Goal: Information Seeking & Learning: Find specific fact

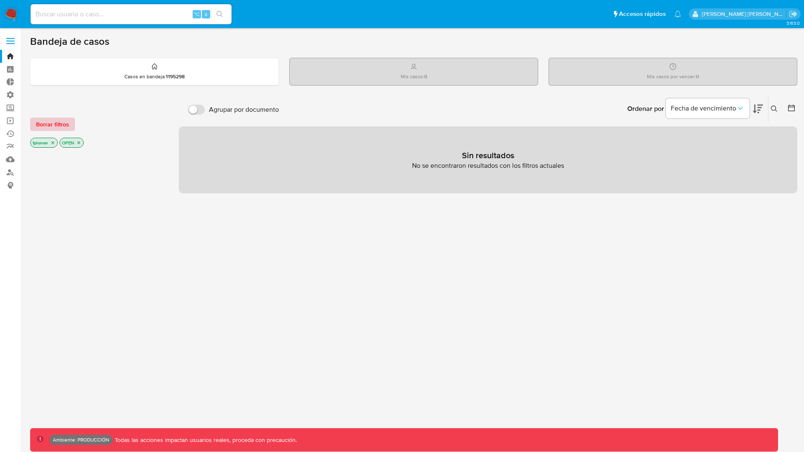
click at [57, 125] on span "Borrar filtros" at bounding box center [52, 124] width 33 height 12
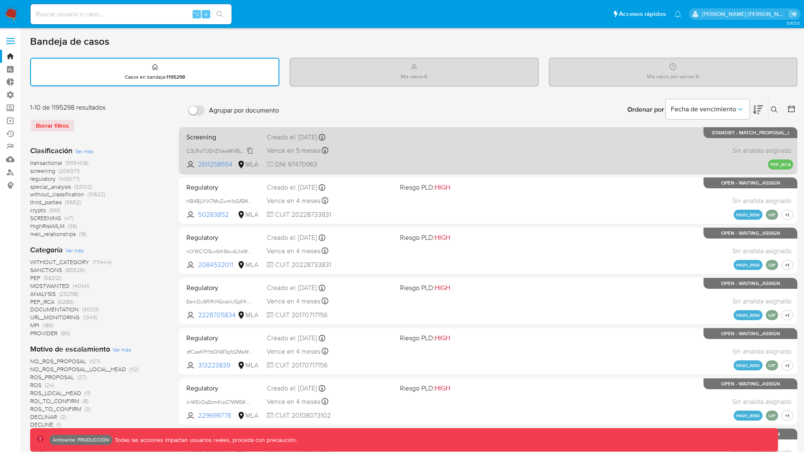
click at [249, 150] on span "C3LRo1TJEHZ1okeMVBLYyzJL" at bounding box center [219, 150] width 67 height 9
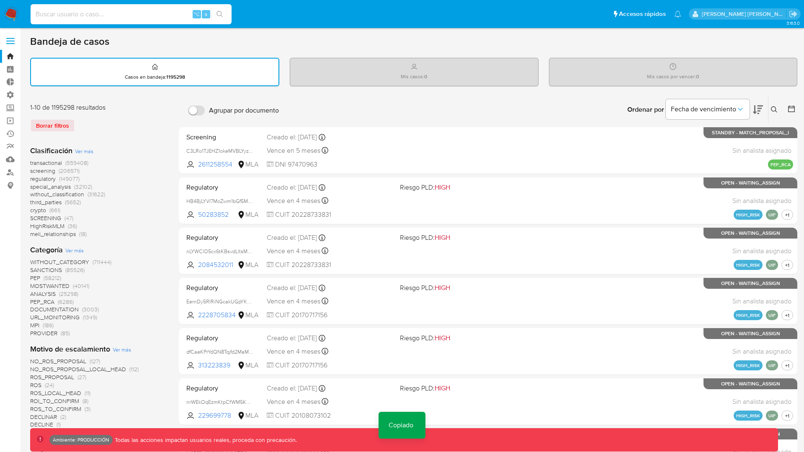
click at [82, 13] on input at bounding box center [131, 14] width 201 height 11
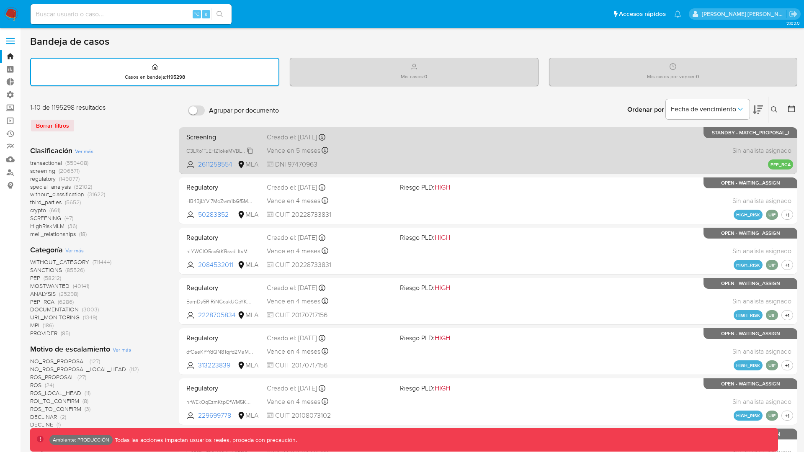
click at [249, 152] on span "C3LRo1TJEHZ1okeMVBLYyzJL" at bounding box center [219, 150] width 67 height 9
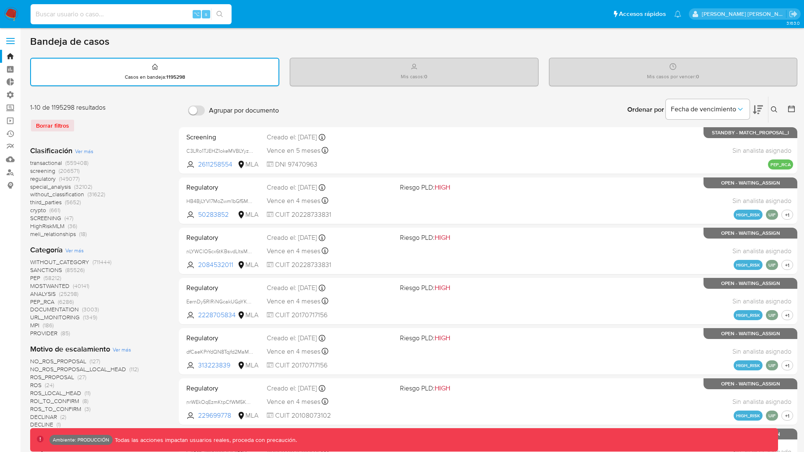
click at [82, 9] on input at bounding box center [131, 14] width 201 height 11
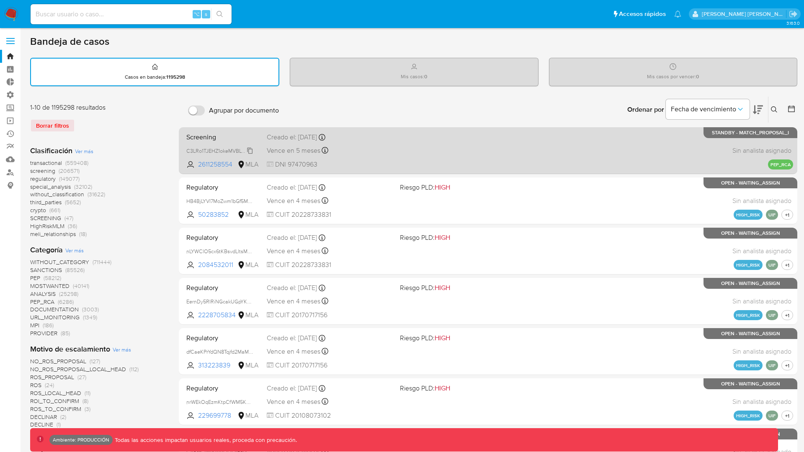
click at [249, 151] on span "C3LRo1TJEHZ1okeMVBLYyzJL" at bounding box center [219, 150] width 67 height 9
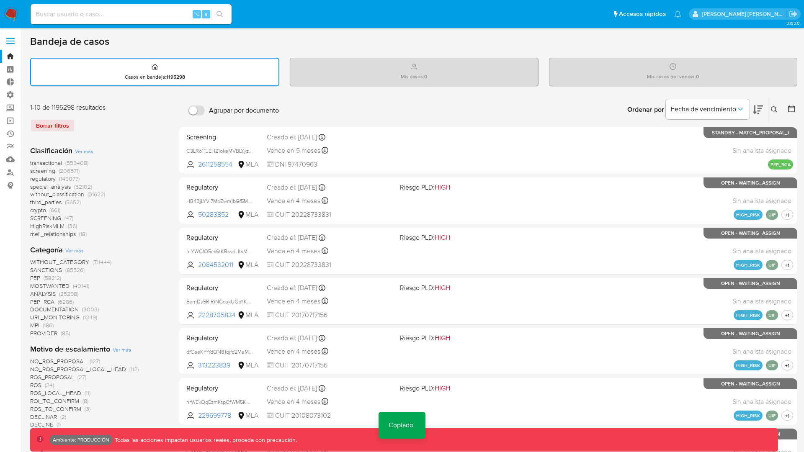
click at [91, 13] on input at bounding box center [131, 14] width 201 height 11
paste input "C3LRo1TJEHZ1okeMVBLYyzJL"
type input "C3LRo1TJEHZ1okeMVBLYyzJL"
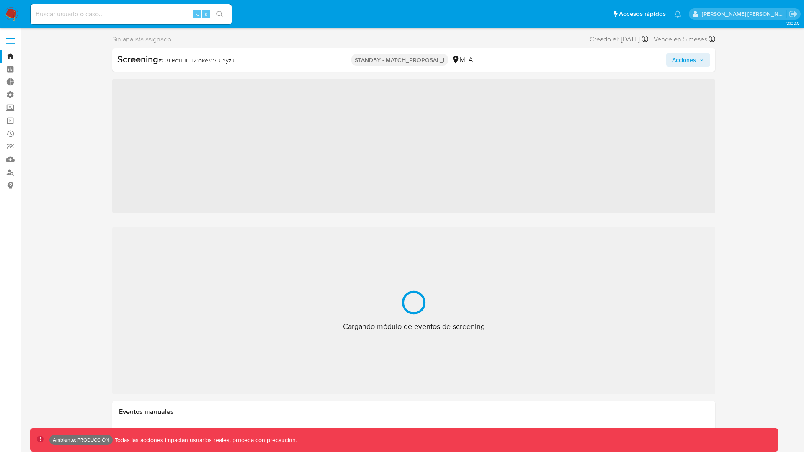
scroll to position [454, 0]
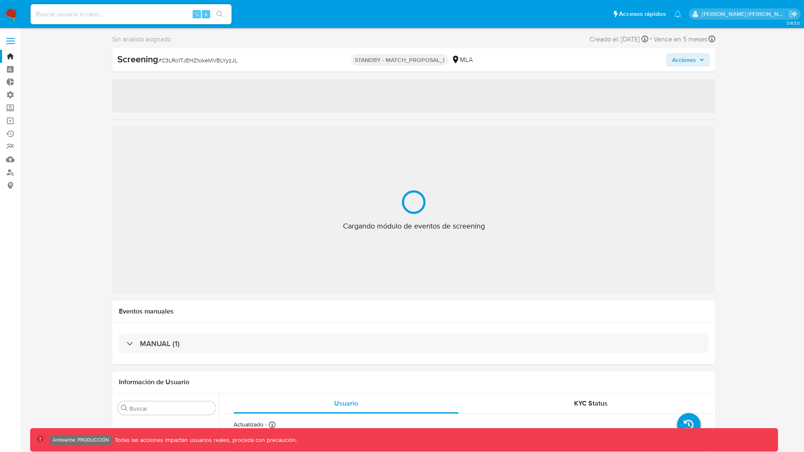
select select "10"
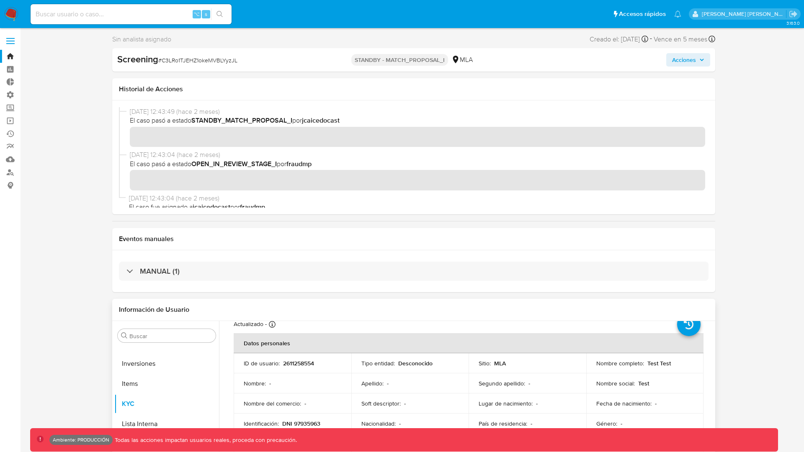
scroll to position [29, 0]
click at [302, 365] on p "2611258554" at bounding box center [298, 363] width 31 height 8
copy p "2611258554"
click at [85, 12] on input at bounding box center [131, 14] width 201 height 11
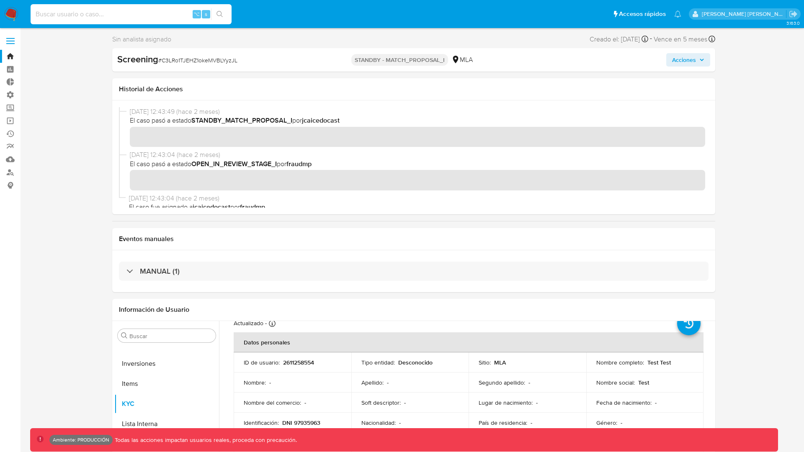
paste input "2611258554"
type input "2611258554"
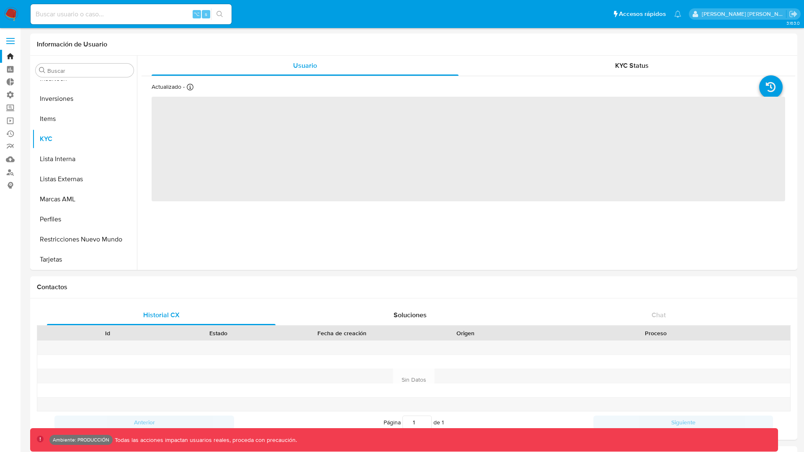
scroll to position [454, 0]
select select "10"
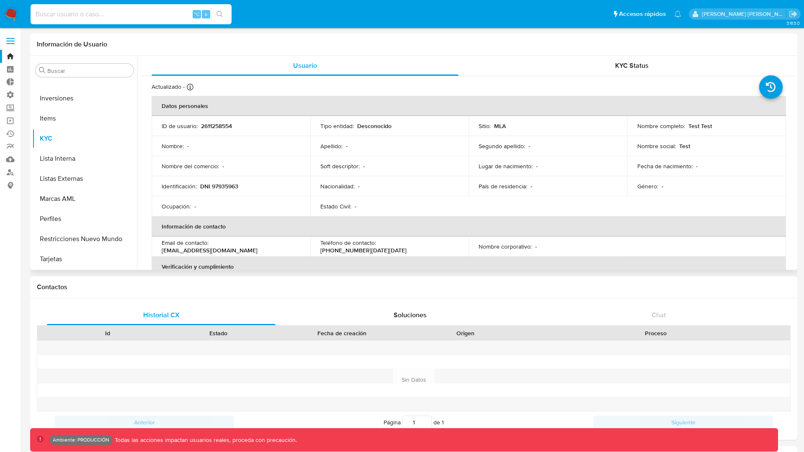
click at [117, 13] on input at bounding box center [131, 14] width 201 height 11
type input "bologninofer"
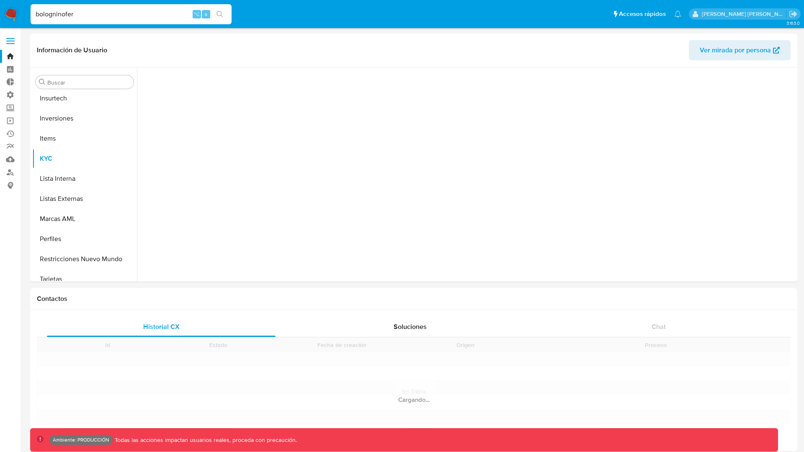
scroll to position [454, 0]
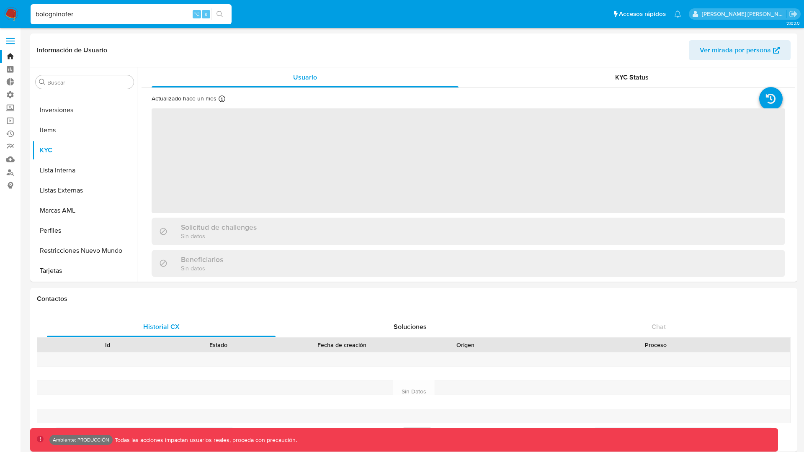
select select "10"
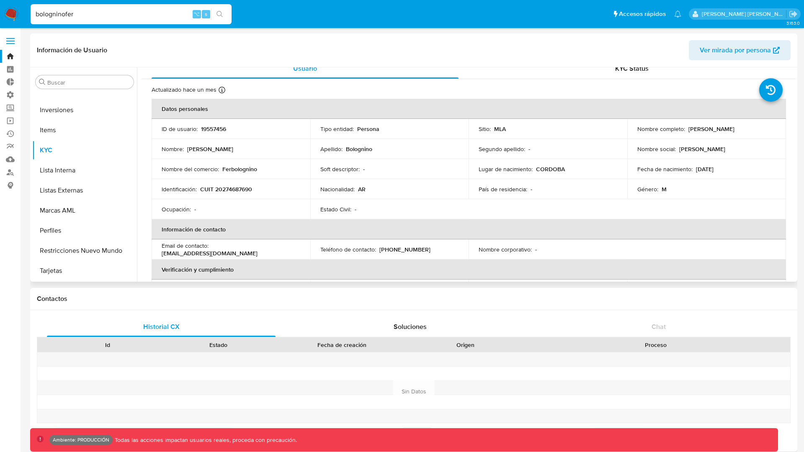
scroll to position [9, 0]
click at [762, 45] on span "Ver mirada por persona" at bounding box center [734, 50] width 71 height 20
click at [86, 17] on input "bologninofer" at bounding box center [131, 14] width 201 height 11
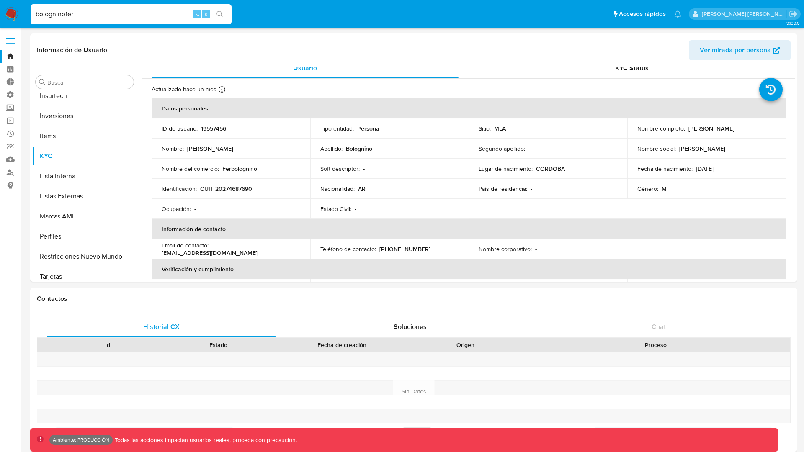
click at [86, 17] on input "bologninofer" at bounding box center [131, 14] width 201 height 11
paste input "e1e4c6260ef1b3b9d83a0afd66fd8056"
type input "e1e4c6260ef1b3b9d83a0afd66fd8056"
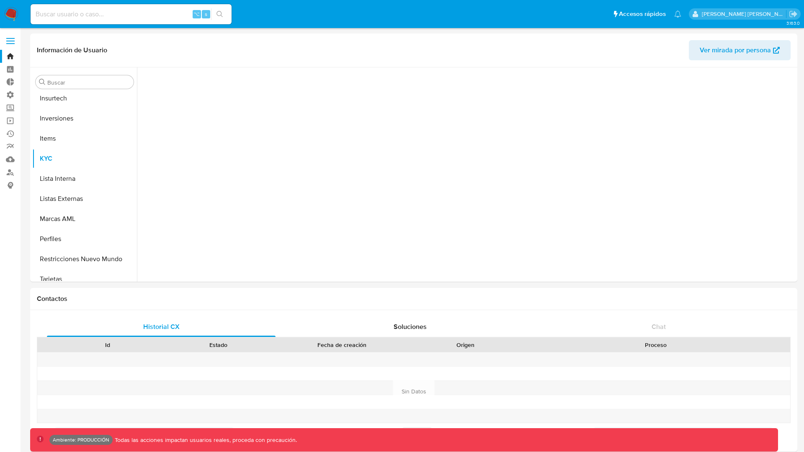
scroll to position [454, 0]
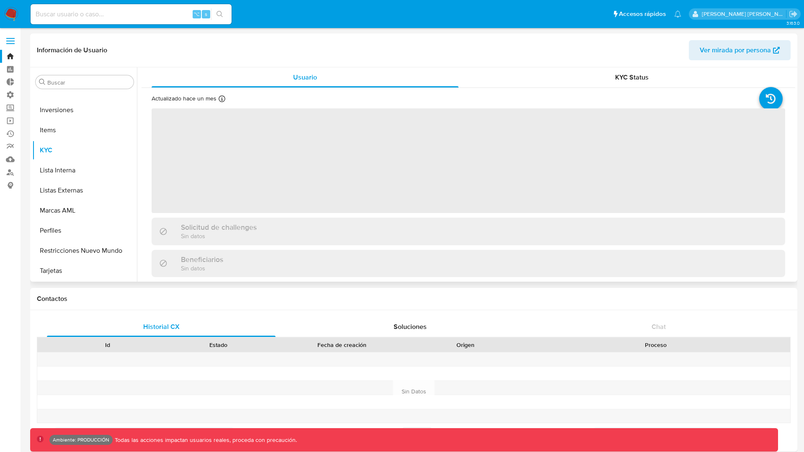
select select "10"
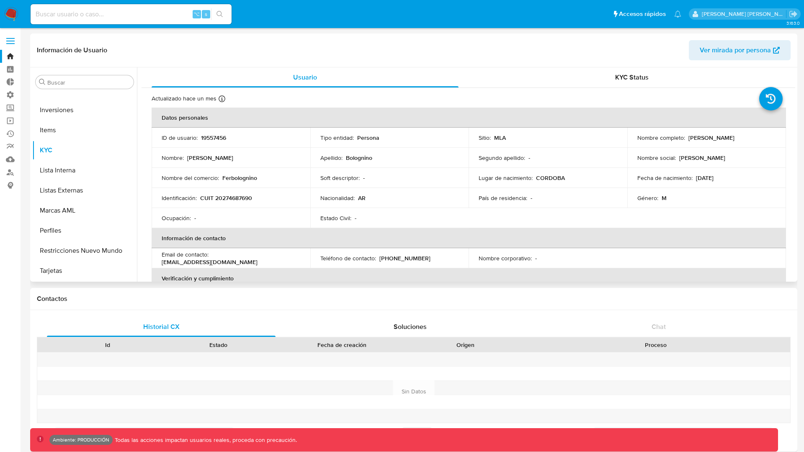
click at [763, 48] on span "Ver mirada por persona" at bounding box center [734, 50] width 71 height 20
click at [113, 18] on input at bounding box center [131, 14] width 201 height 11
type input "[EMAIL_ADDRESS][DOMAIN_NAME]"
click at [122, 11] on input "[EMAIL_ADDRESS][DOMAIN_NAME]" at bounding box center [131, 14] width 201 height 11
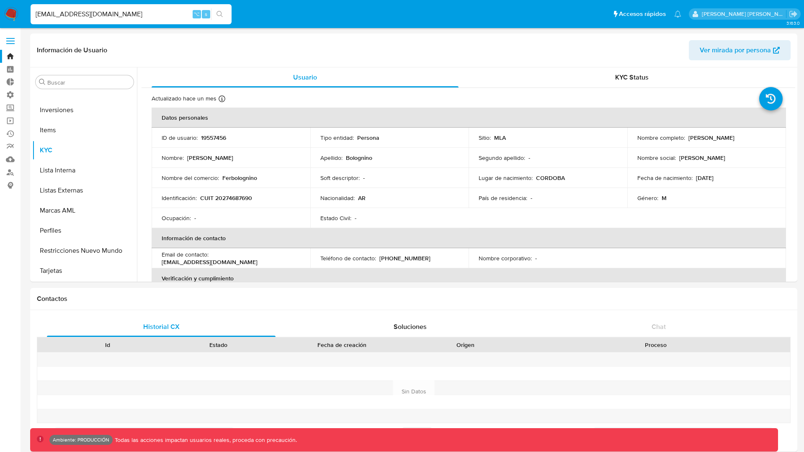
click at [121, 11] on input "[EMAIL_ADDRESS][DOMAIN_NAME]" at bounding box center [131, 14] width 201 height 11
click at [11, 55] on link "Bandeja" at bounding box center [50, 56] width 100 height 13
click at [11, 15] on img at bounding box center [11, 14] width 14 height 14
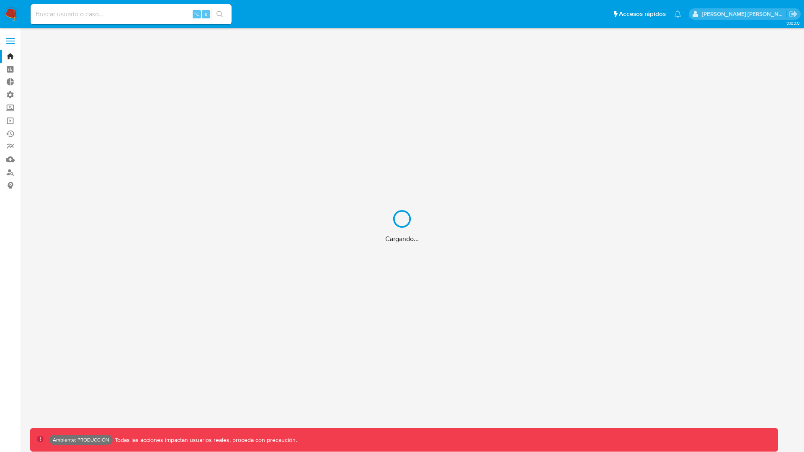
click at [62, 10] on div "Cargando..." at bounding box center [402, 226] width 804 height 452
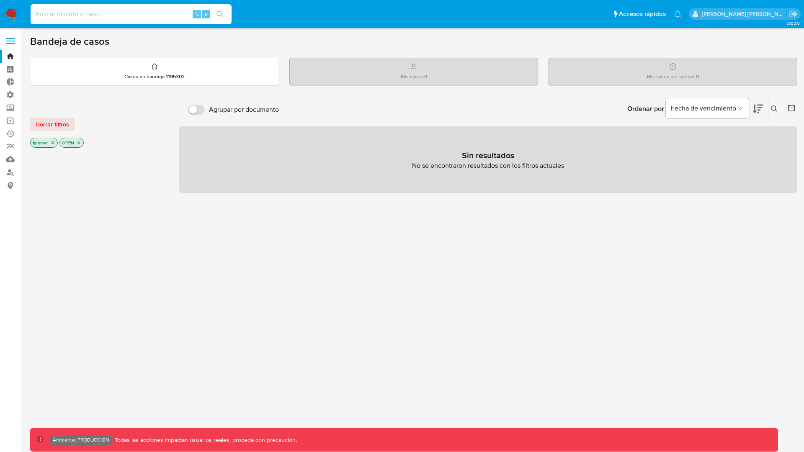
click at [65, 13] on input at bounding box center [131, 14] width 201 height 11
paste input "ferbolognino@gmail.com"
type input "[EMAIL_ADDRESS][DOMAIN_NAME]"
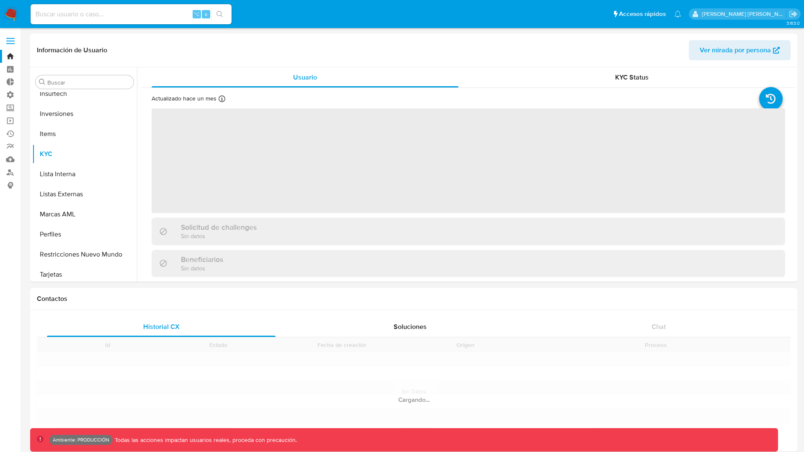
scroll to position [454, 0]
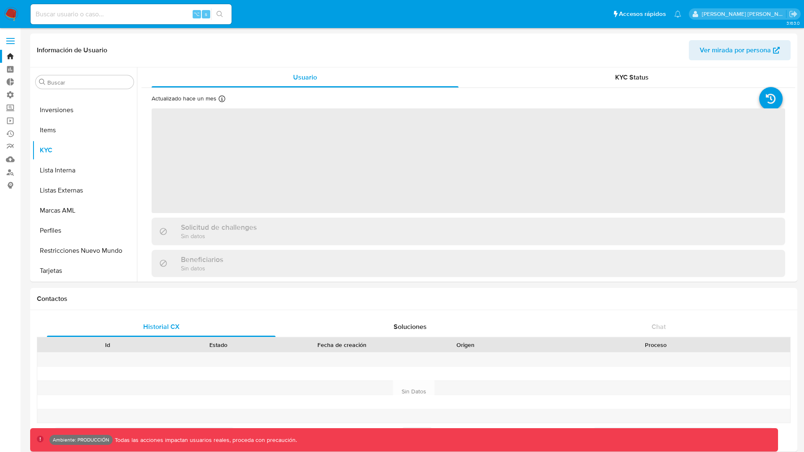
select select "10"
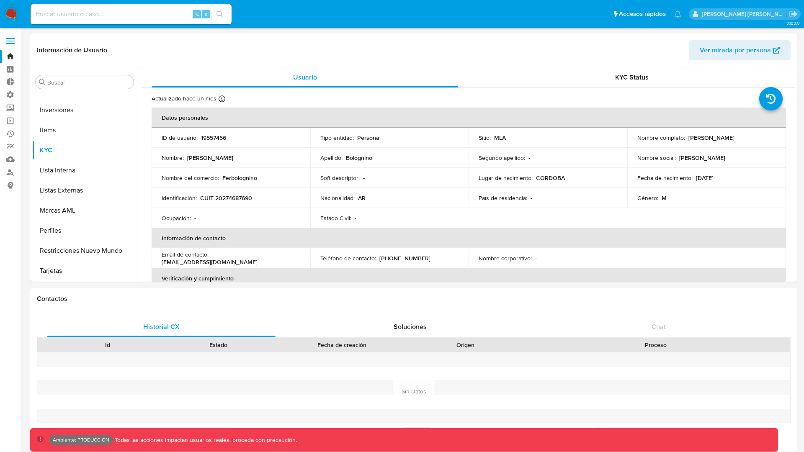
click at [119, 17] on input at bounding box center [131, 14] width 201 height 11
click at [133, 18] on input at bounding box center [131, 14] width 201 height 11
type input "fravega"
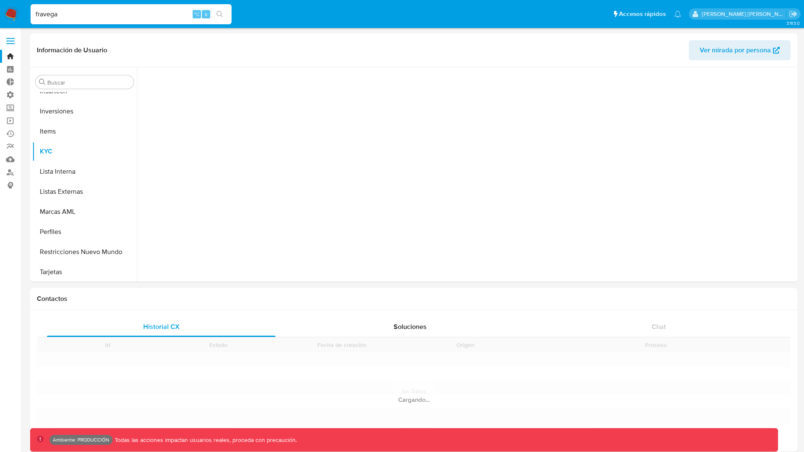
scroll to position [454, 0]
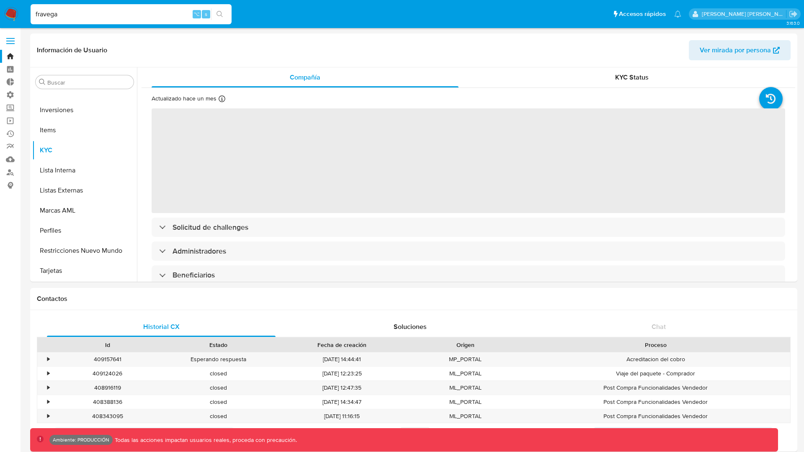
select select "10"
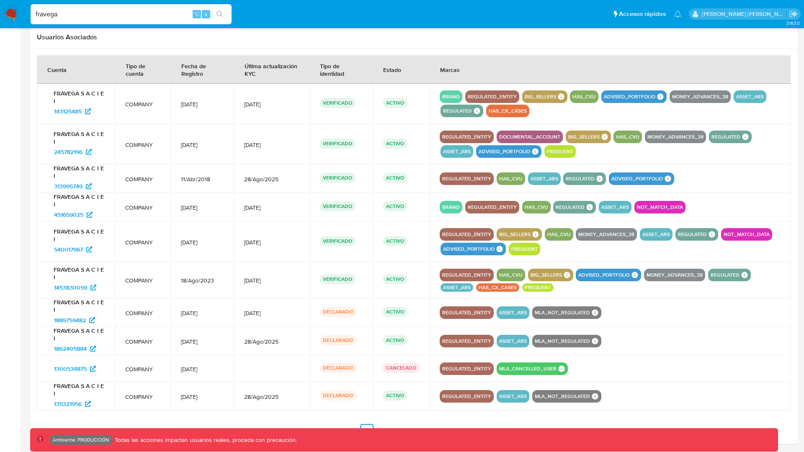
scroll to position [868, 0]
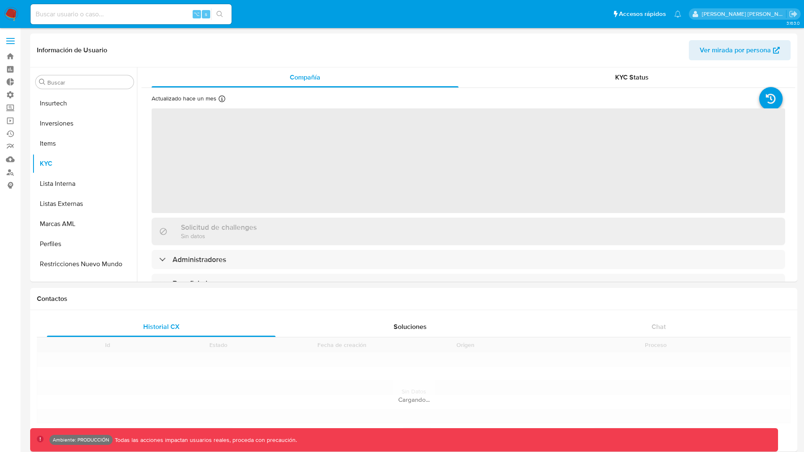
scroll to position [454, 0]
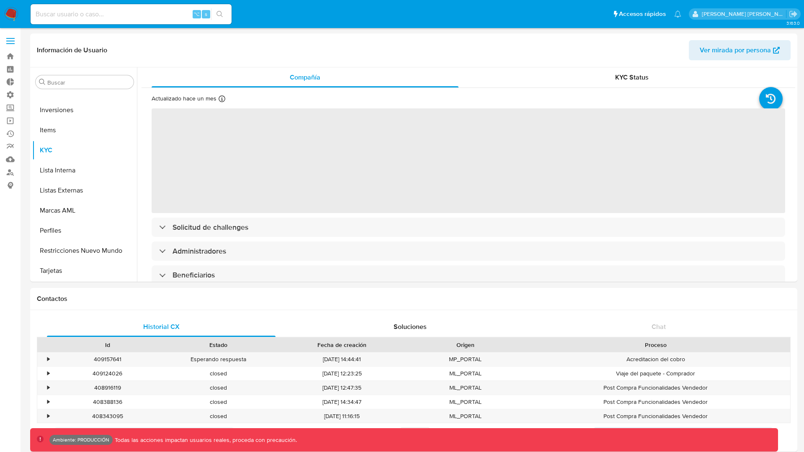
select select "10"
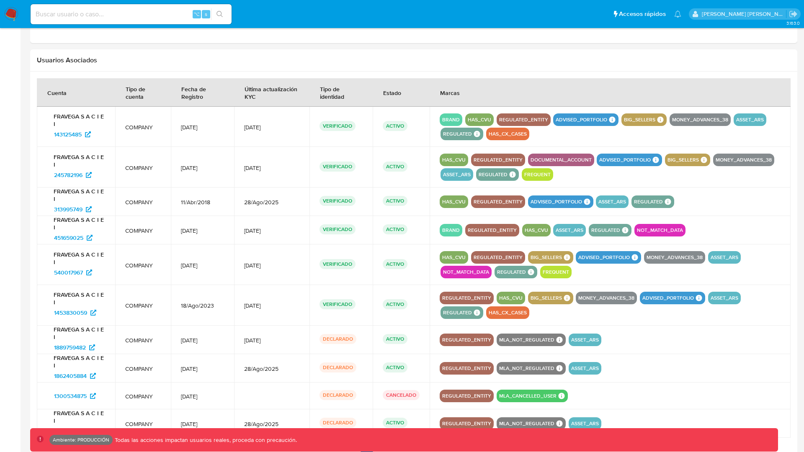
scroll to position [9, 0]
